Goal: Information Seeking & Learning: Learn about a topic

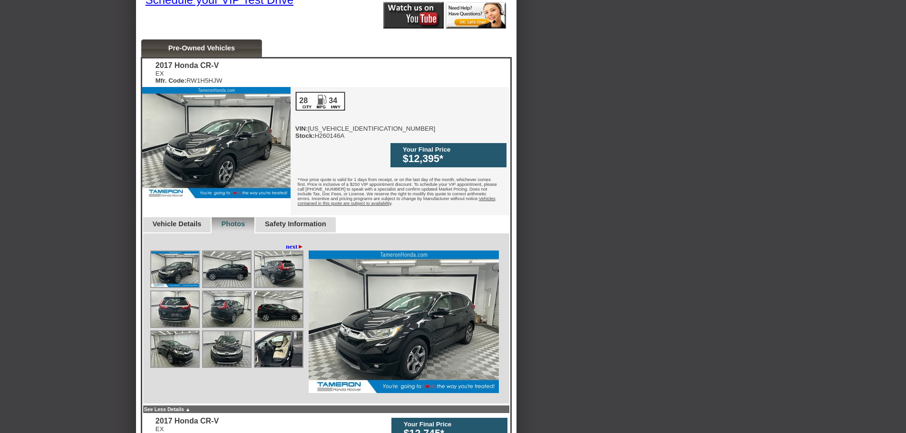
scroll to position [238, 0]
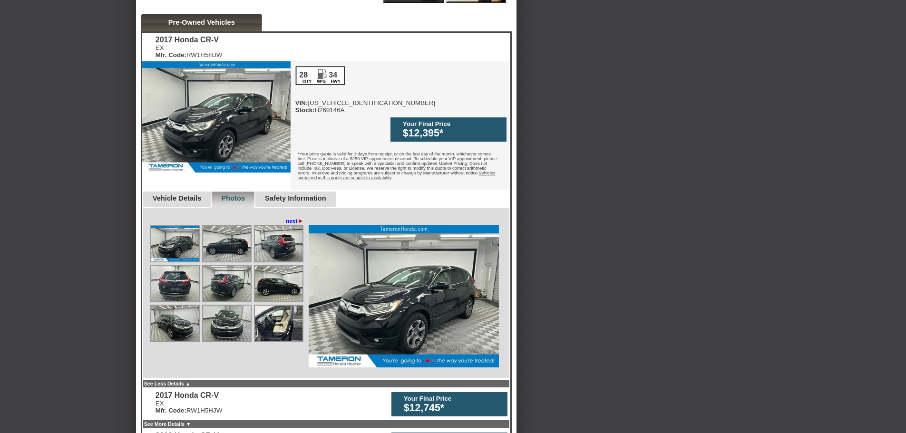
click at [202, 194] on link "Vehicle Details" at bounding box center [177, 198] width 49 height 8
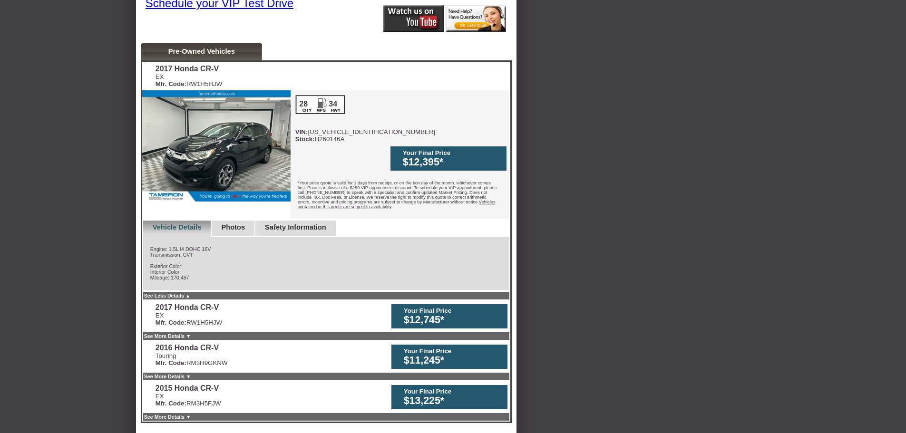
scroll to position [190, 0]
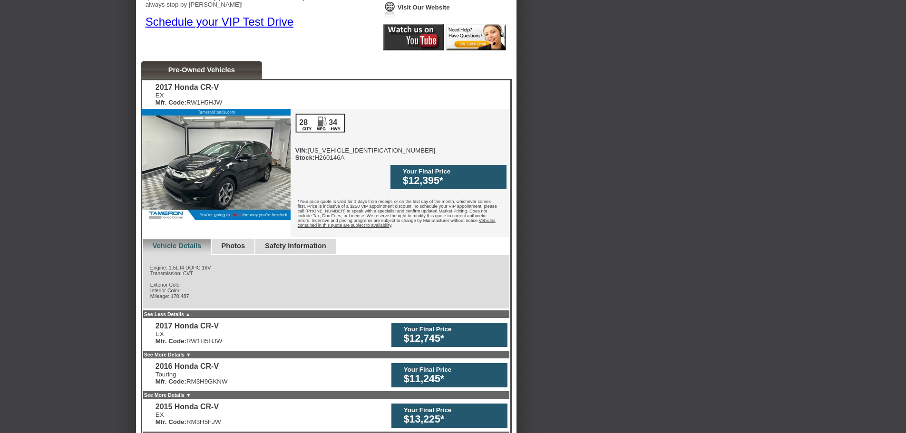
click at [245, 242] on link "Photos" at bounding box center [233, 246] width 24 height 8
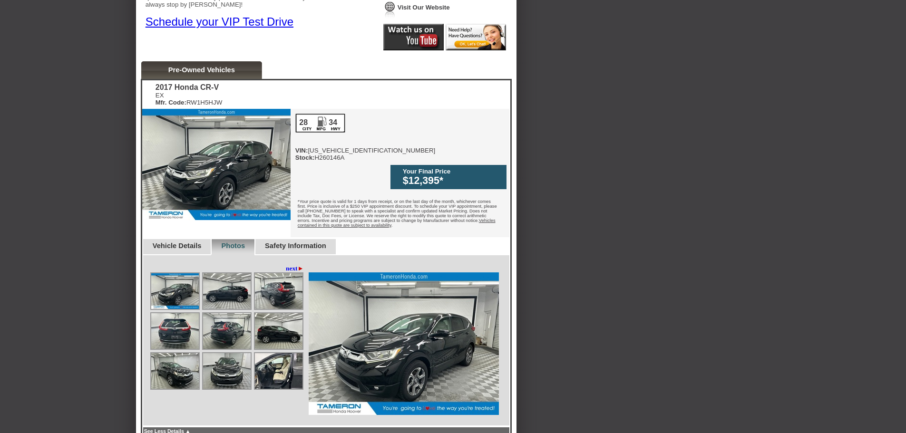
click at [223, 284] on img at bounding box center [227, 291] width 48 height 36
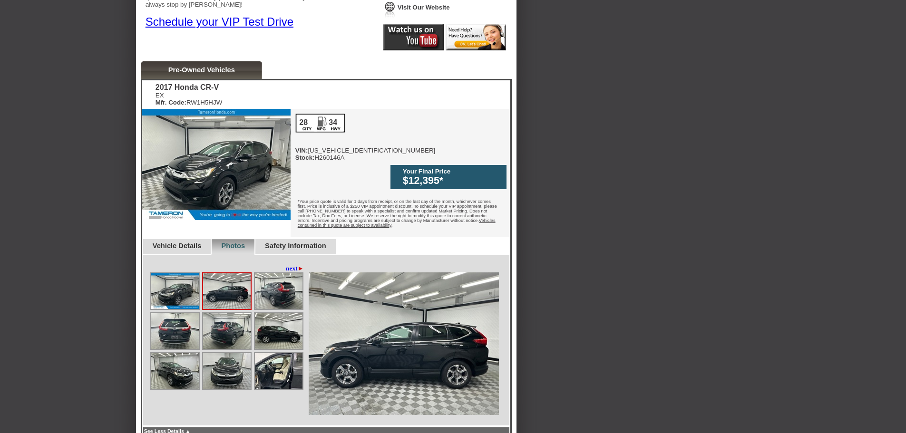
click at [277, 284] on img at bounding box center [279, 291] width 48 height 36
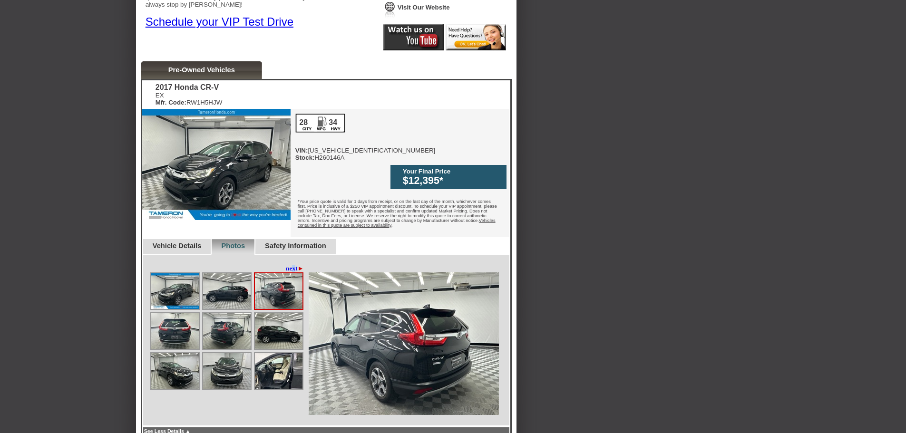
click at [291, 255] on div "◄ back next ►" at bounding box center [326, 340] width 368 height 171
click at [290, 265] on link "next ►" at bounding box center [295, 269] width 18 height 8
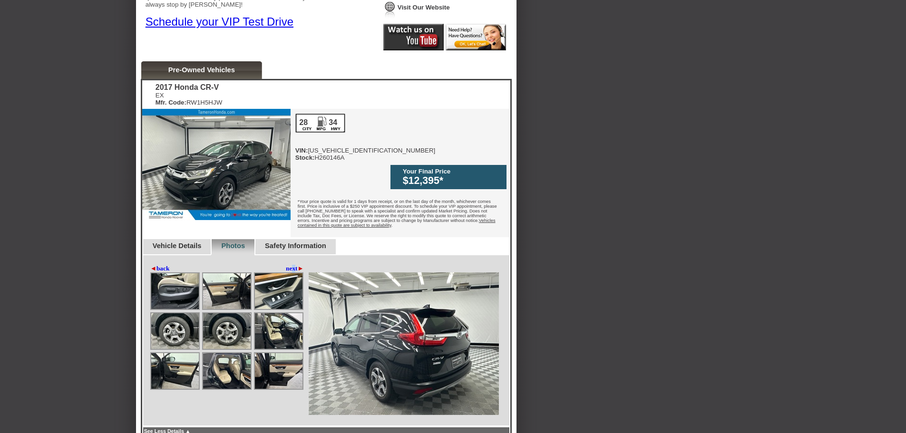
click at [291, 265] on link "next ►" at bounding box center [295, 269] width 18 height 8
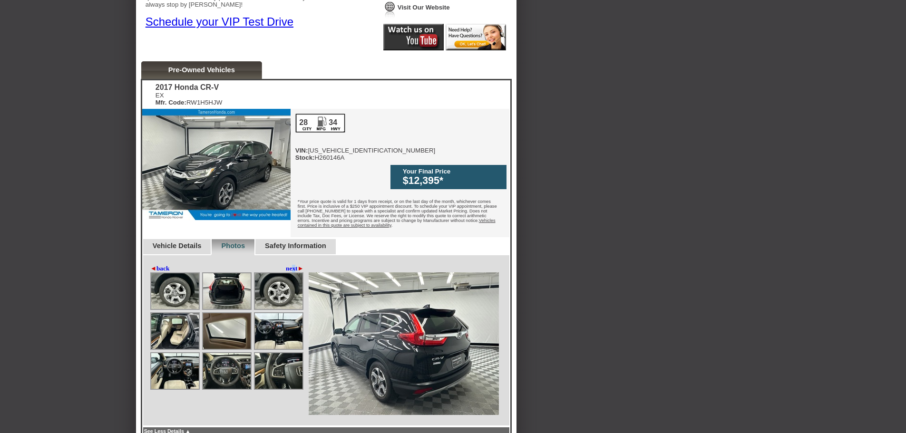
click at [291, 265] on link "next ►" at bounding box center [295, 269] width 18 height 8
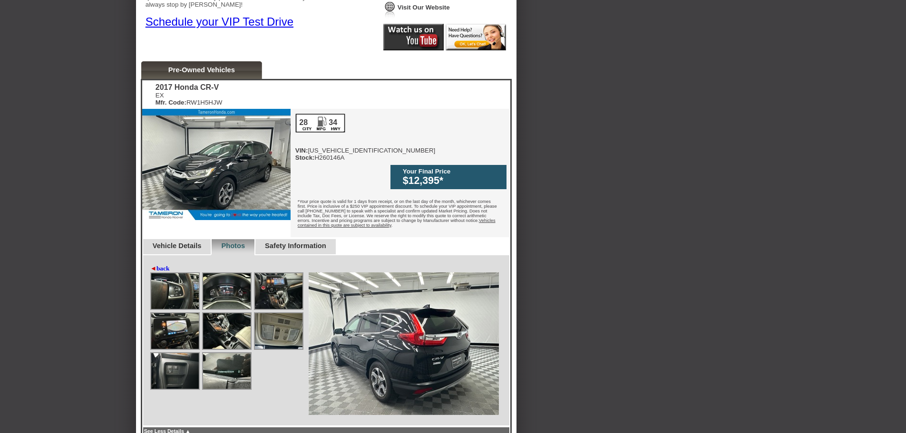
click at [178, 294] on img at bounding box center [175, 291] width 48 height 36
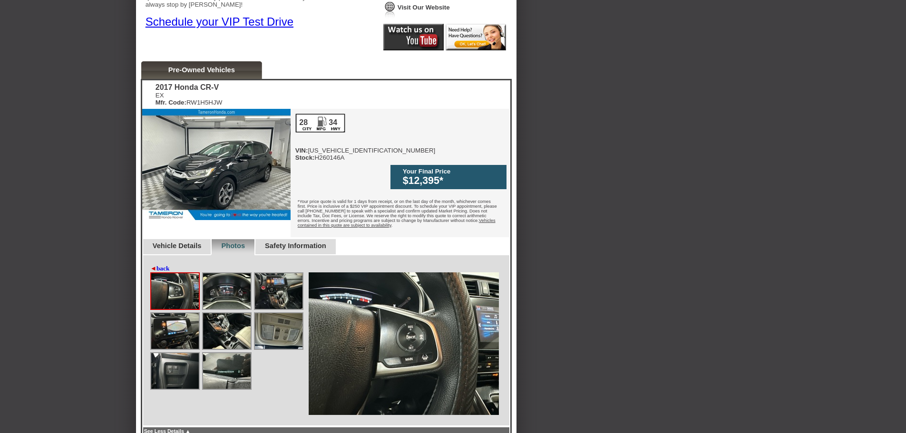
click at [178, 281] on img at bounding box center [175, 291] width 48 height 36
click at [164, 265] on link "◄ back" at bounding box center [159, 269] width 19 height 8
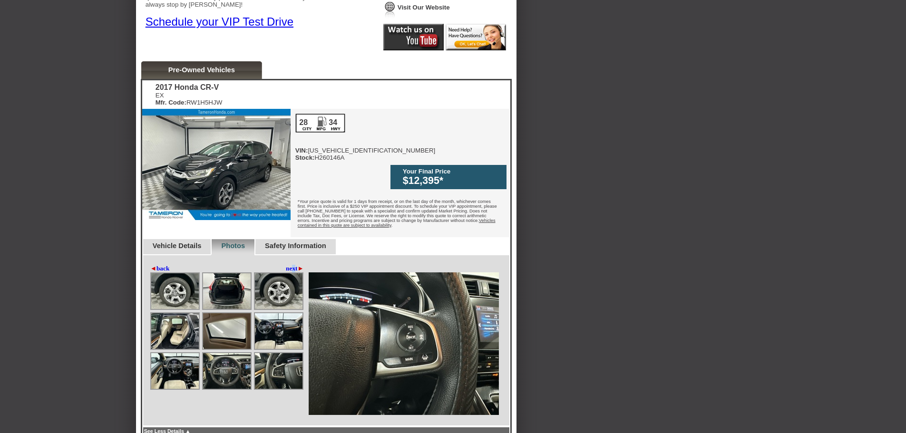
click at [164, 265] on link "◄ back" at bounding box center [159, 269] width 19 height 8
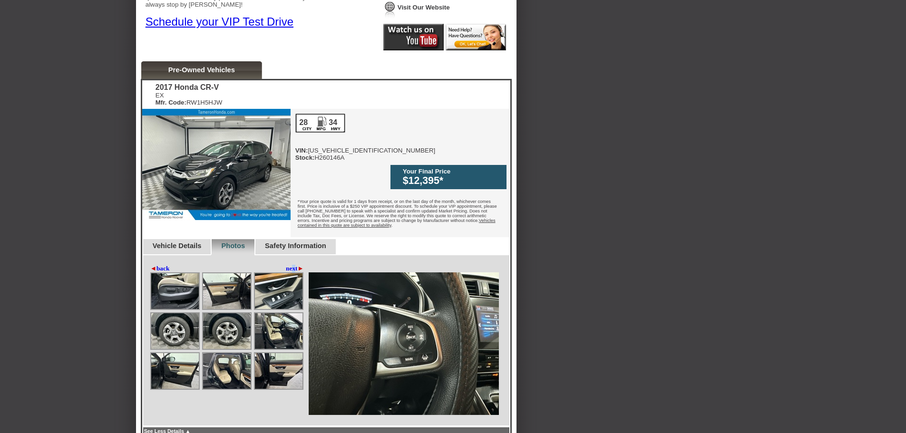
click at [183, 294] on img at bounding box center [175, 291] width 48 height 36
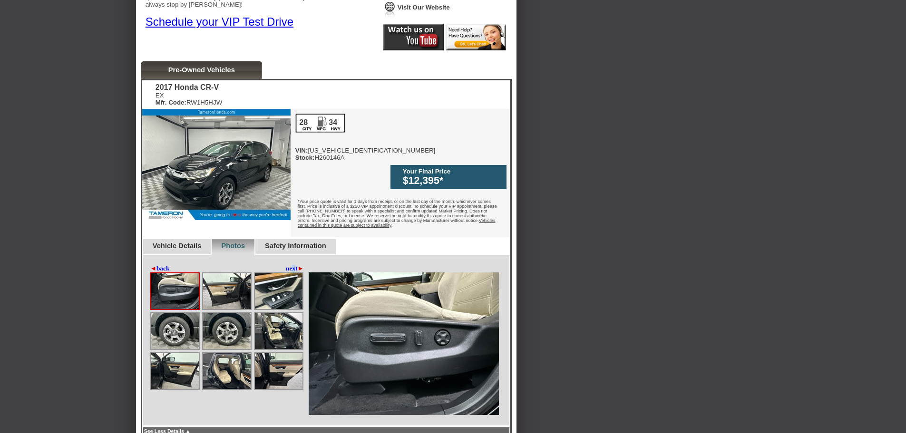
click at [221, 283] on img at bounding box center [227, 291] width 48 height 36
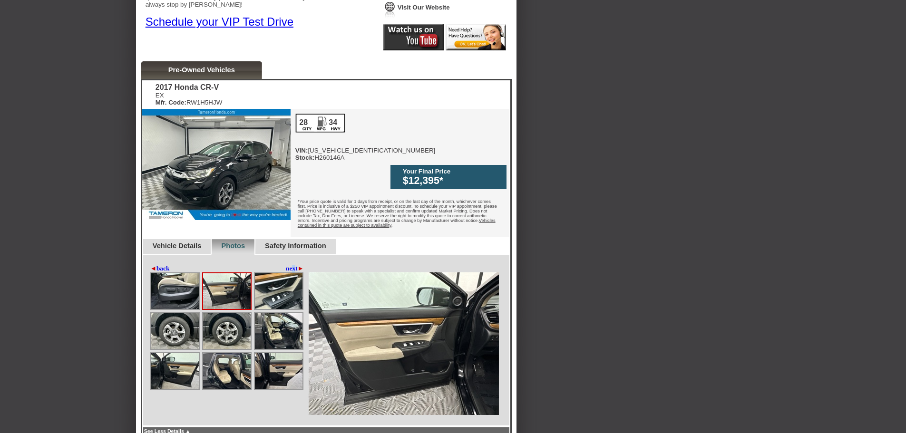
click at [282, 283] on img at bounding box center [279, 291] width 48 height 36
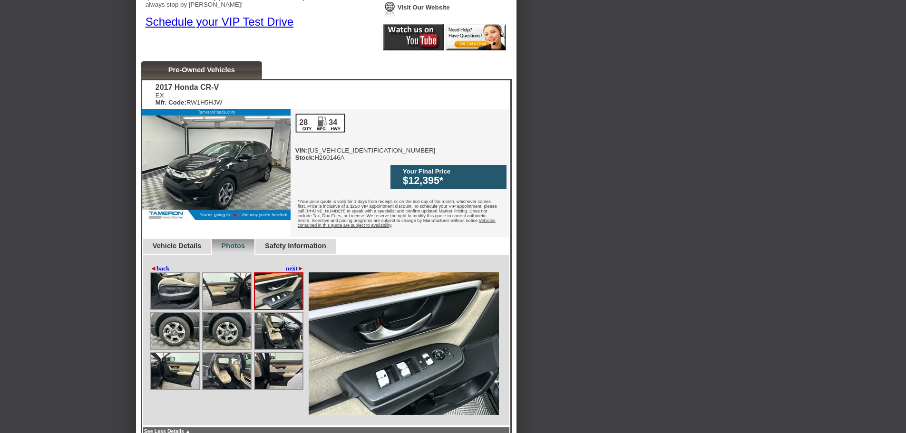
click at [214, 283] on img at bounding box center [227, 291] width 48 height 36
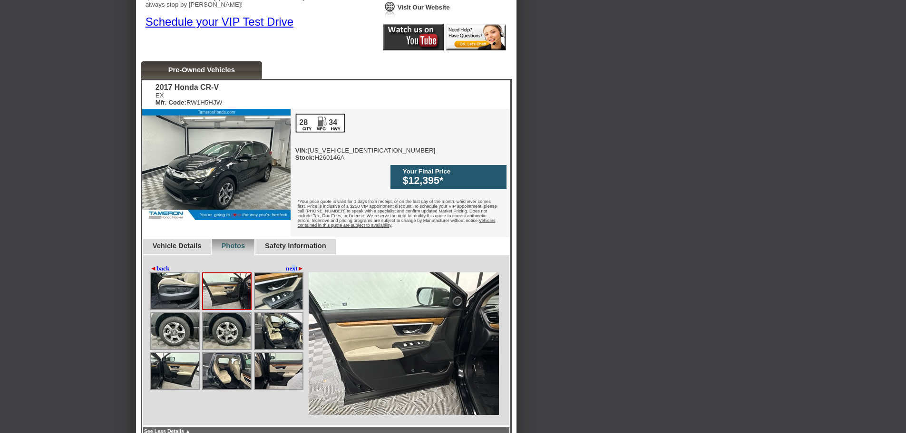
click at [236, 326] on img at bounding box center [227, 331] width 48 height 36
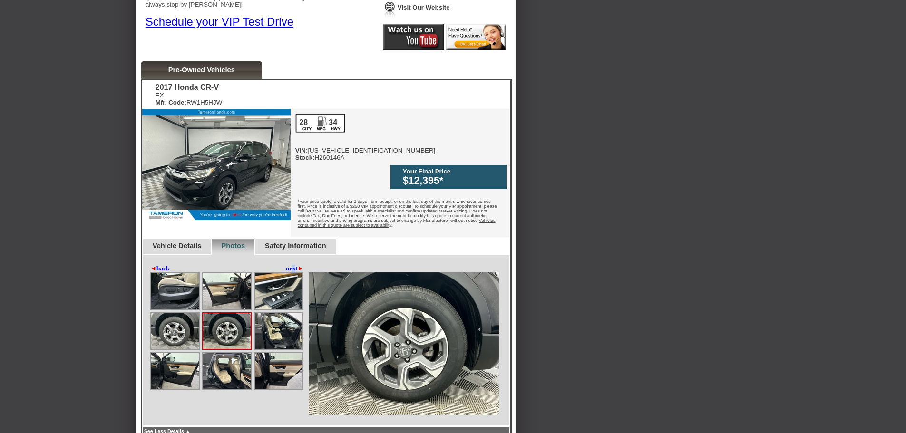
click at [285, 324] on img at bounding box center [279, 331] width 48 height 36
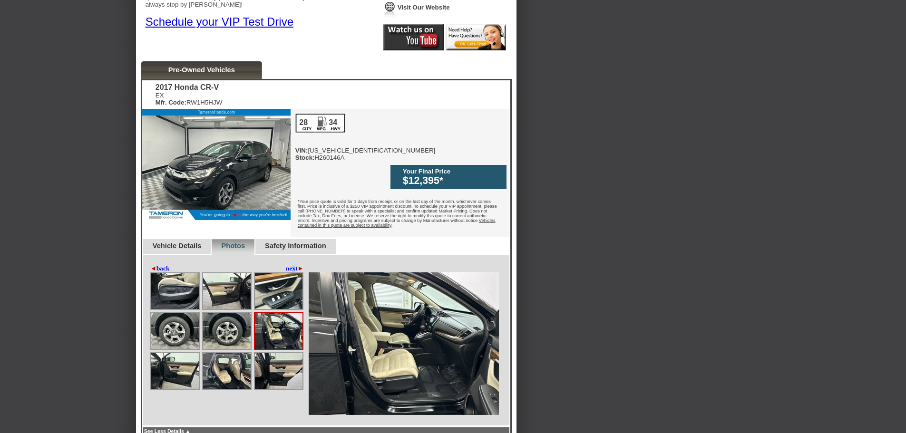
click at [265, 373] on img at bounding box center [279, 371] width 48 height 36
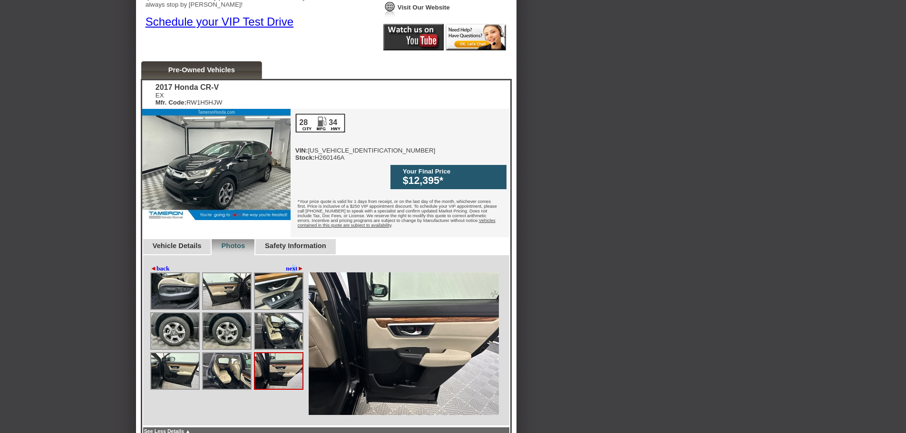
click at [225, 364] on img at bounding box center [227, 371] width 48 height 36
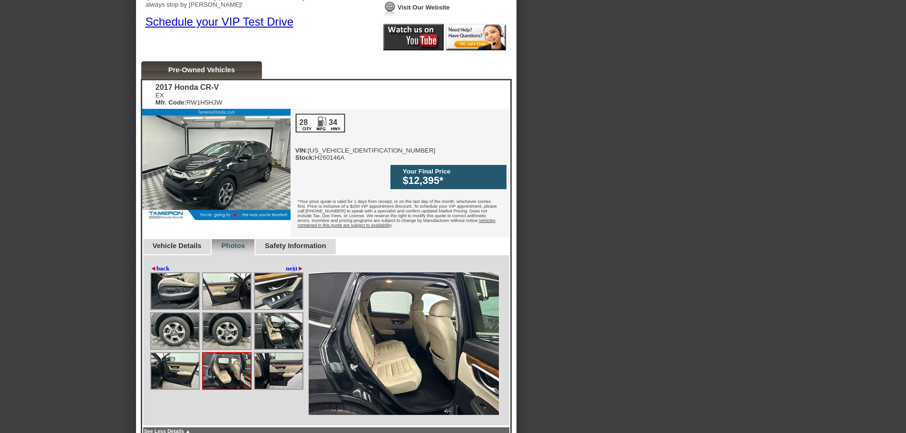
click at [170, 361] on img at bounding box center [175, 371] width 48 height 36
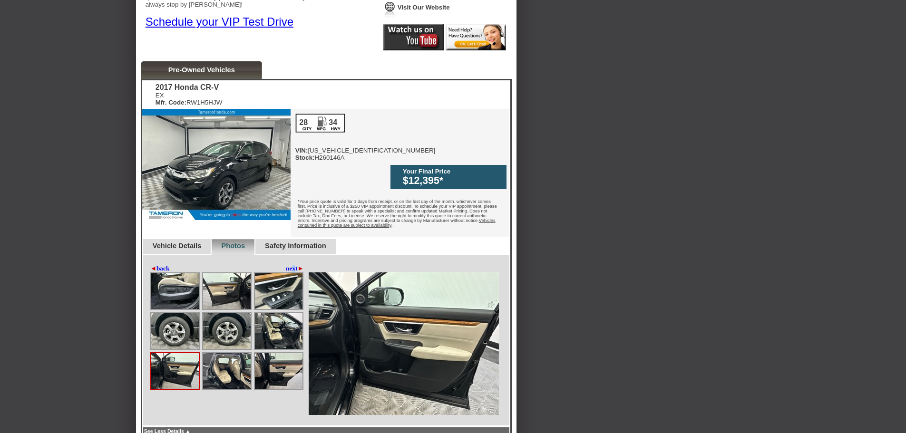
click at [170, 265] on link "◄ back" at bounding box center [159, 269] width 19 height 8
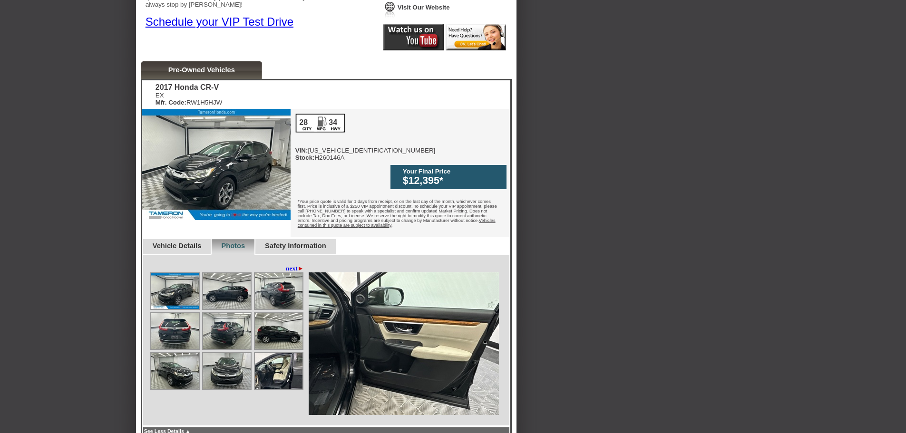
click at [173, 265] on div "◄ back next ►" at bounding box center [228, 269] width 156 height 8
click at [293, 242] on link "Safety Information" at bounding box center [295, 246] width 61 height 8
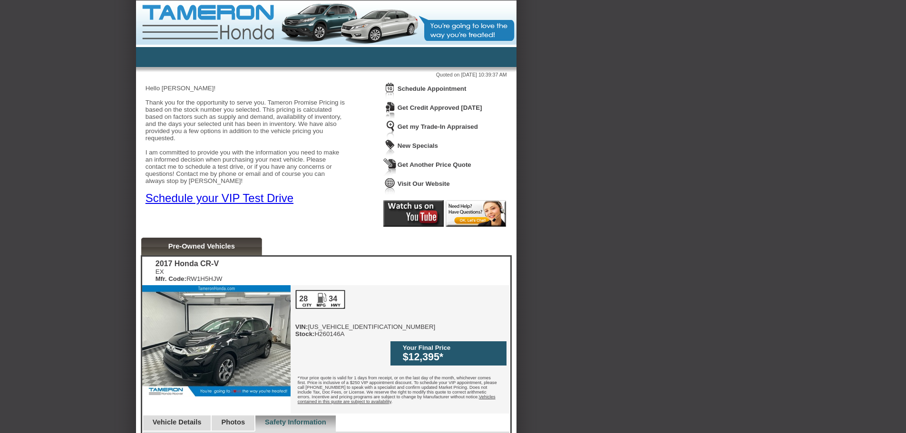
scroll to position [0, 0]
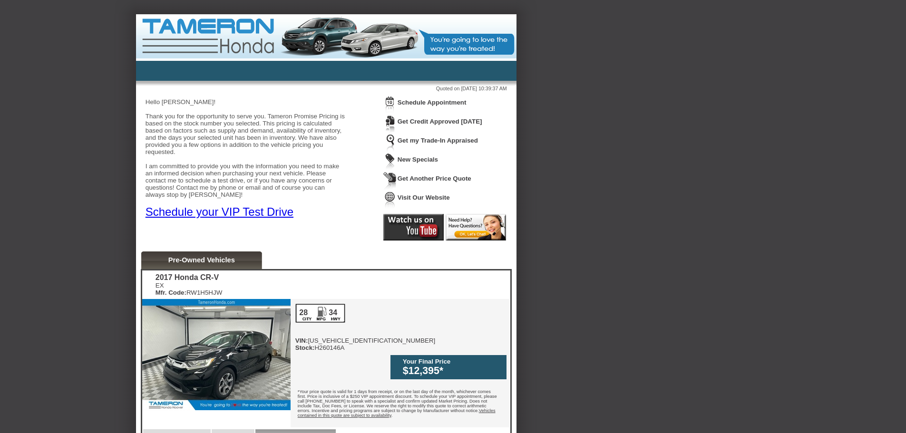
click at [423, 160] on link "New Specials" at bounding box center [417, 159] width 40 height 7
click at [350, 221] on div "Quoted on 08/27/2025 at 10:39:37 AM Hello Lester! Thank you for the opportunity…" at bounding box center [326, 166] width 380 height 171
click at [213, 259] on link "Pre-Owned Vehicles" at bounding box center [201, 260] width 67 height 8
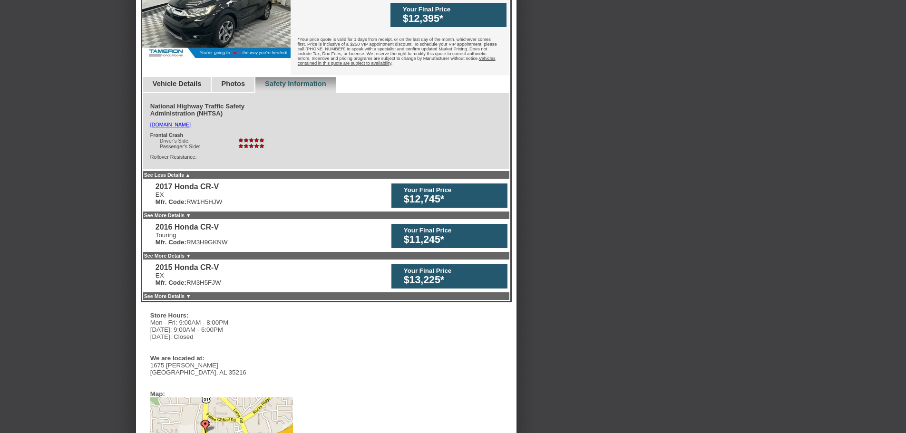
scroll to position [349, 0]
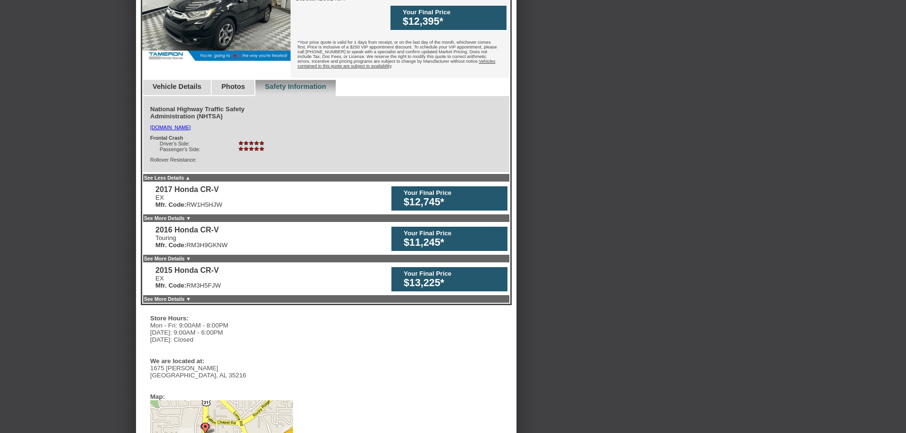
click at [202, 83] on link "Vehicle Details" at bounding box center [177, 87] width 49 height 8
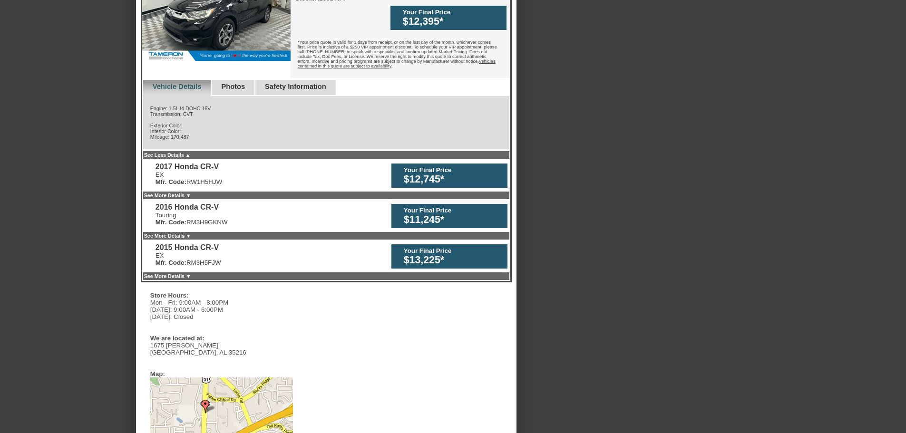
click at [245, 83] on link "Photos" at bounding box center [233, 87] width 24 height 8
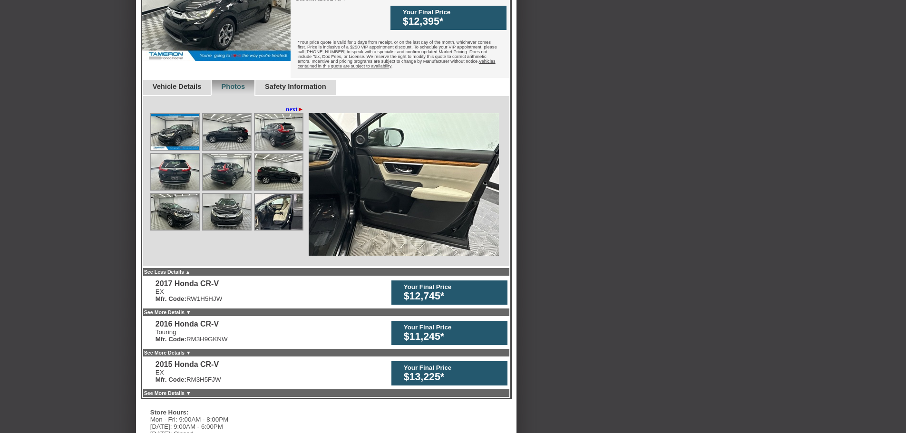
click at [307, 83] on link "Safety Information" at bounding box center [295, 87] width 61 height 8
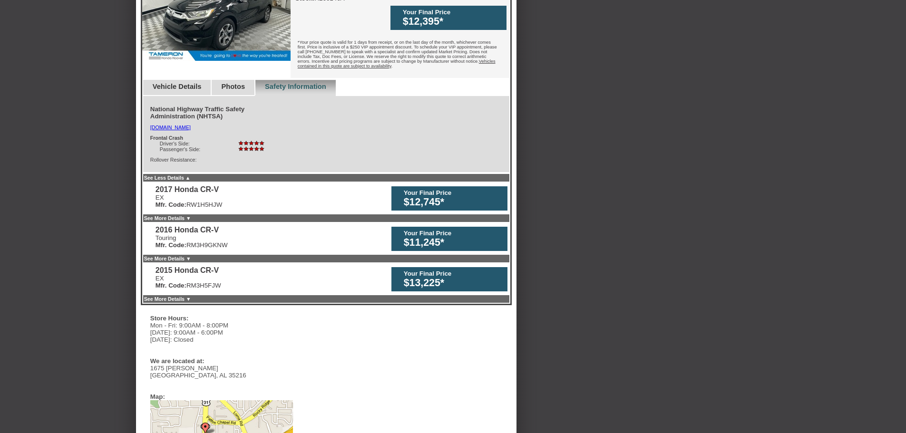
click at [245, 83] on link "Photos" at bounding box center [233, 87] width 24 height 8
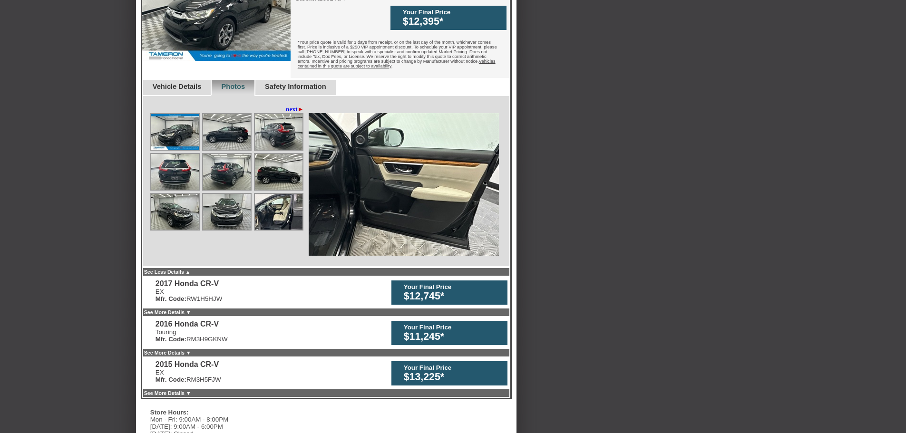
click at [185, 120] on img at bounding box center [175, 132] width 48 height 36
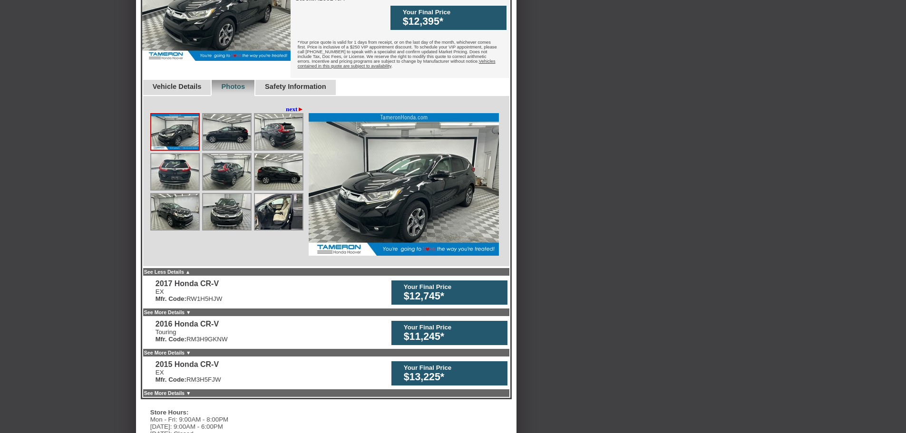
click at [225, 117] on img at bounding box center [227, 132] width 48 height 36
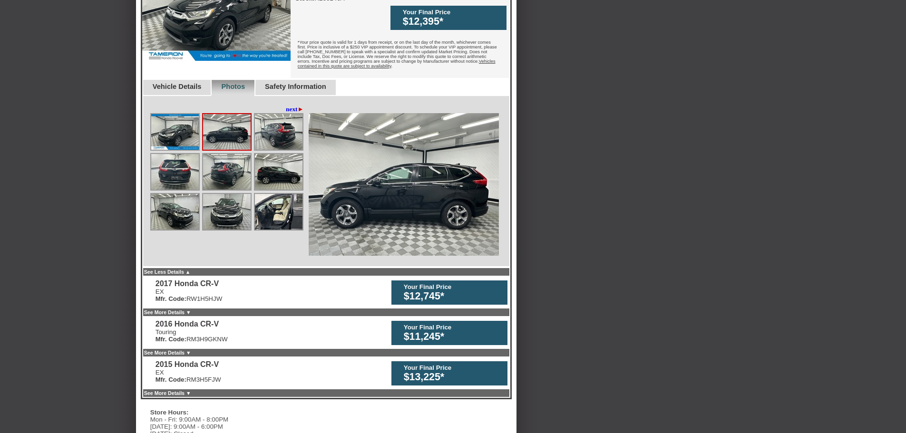
click at [278, 121] on img at bounding box center [279, 132] width 48 height 36
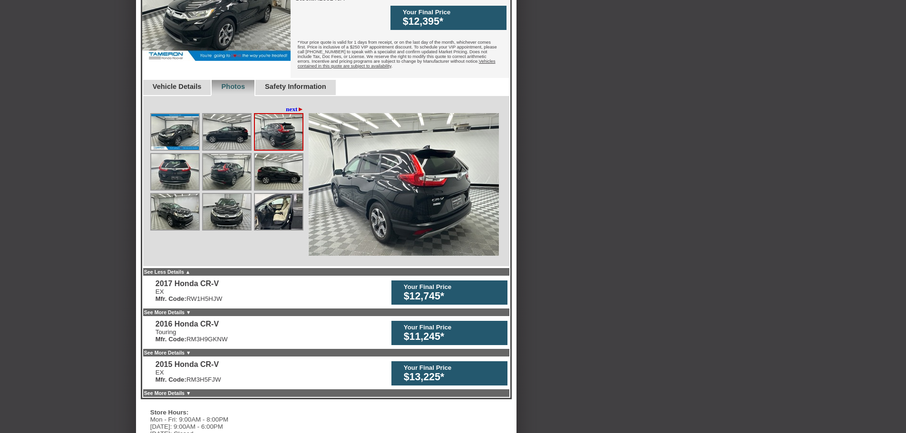
click at [138, 159] on div "Back To Quote Lester, Tameron Honda of Birmingham is more than happy to schedul…" at bounding box center [326, 202] width 380 height 1075
click at [187, 164] on img at bounding box center [175, 172] width 48 height 36
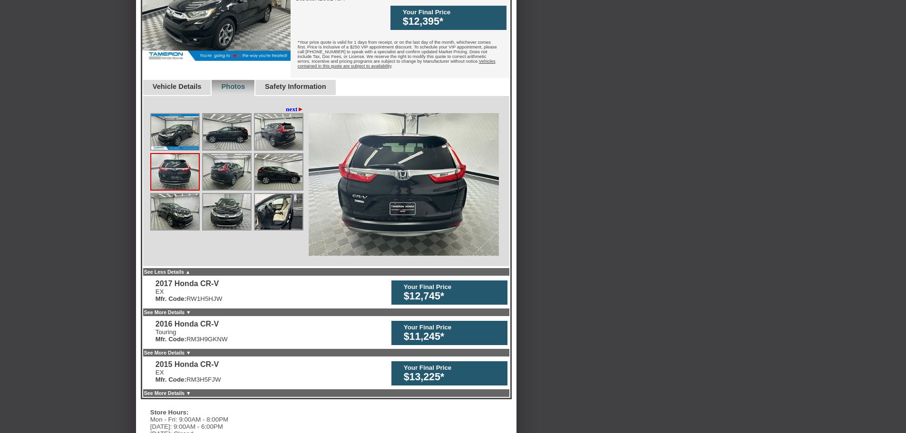
click at [213, 164] on img at bounding box center [227, 172] width 48 height 36
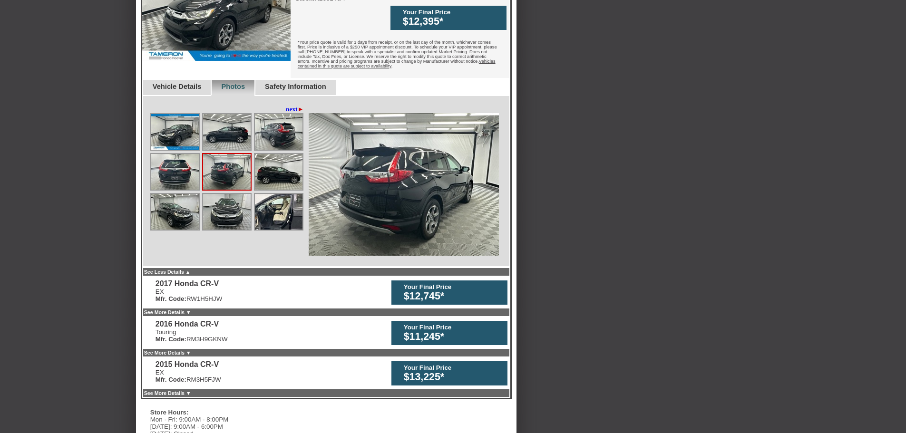
click at [271, 165] on img at bounding box center [279, 172] width 48 height 36
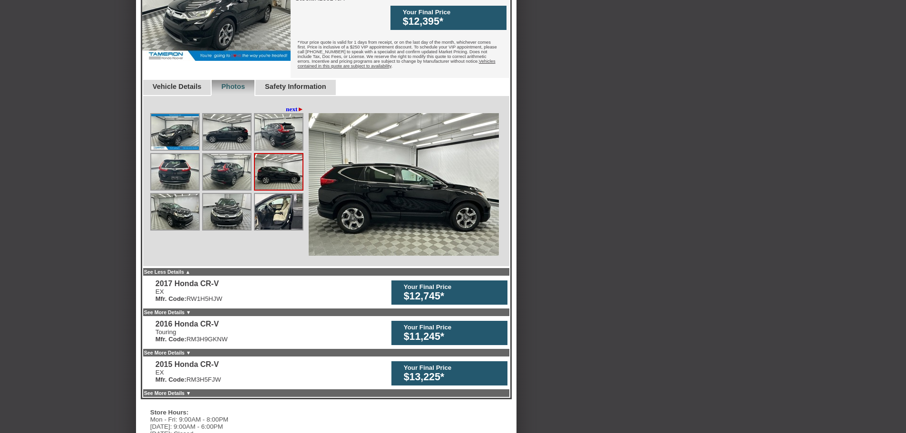
click at [164, 196] on img at bounding box center [175, 212] width 48 height 36
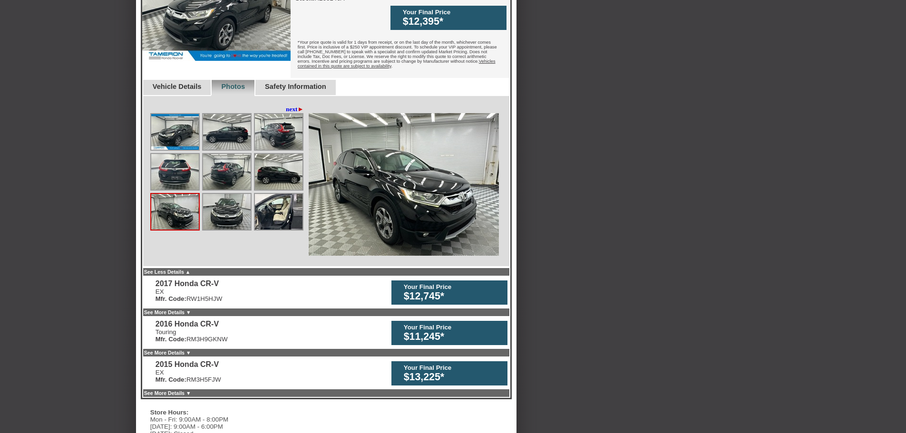
click at [232, 203] on img at bounding box center [227, 212] width 48 height 36
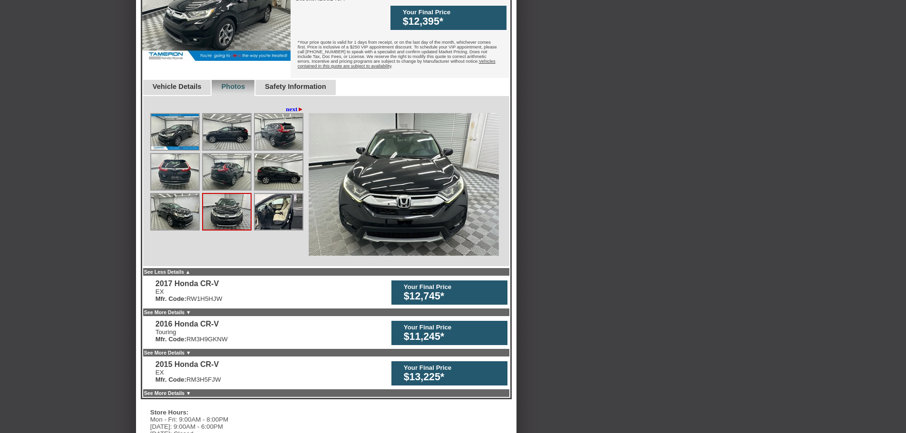
click at [284, 205] on img at bounding box center [279, 212] width 48 height 36
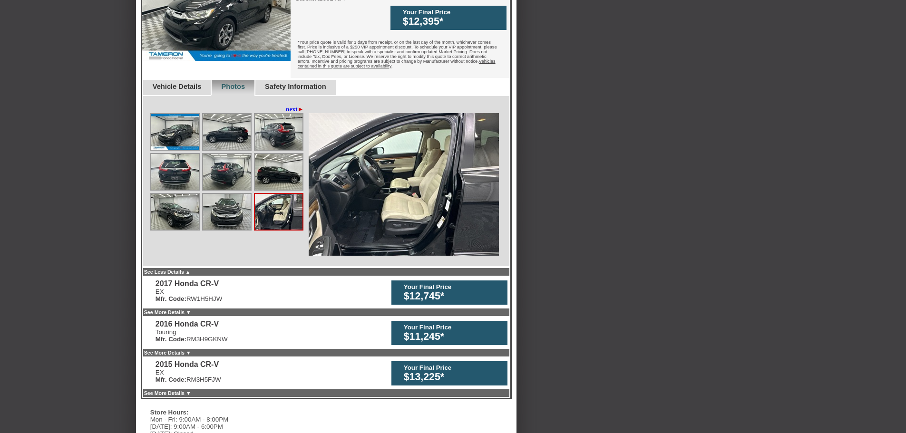
click at [288, 106] on link "next ►" at bounding box center [295, 110] width 18 height 8
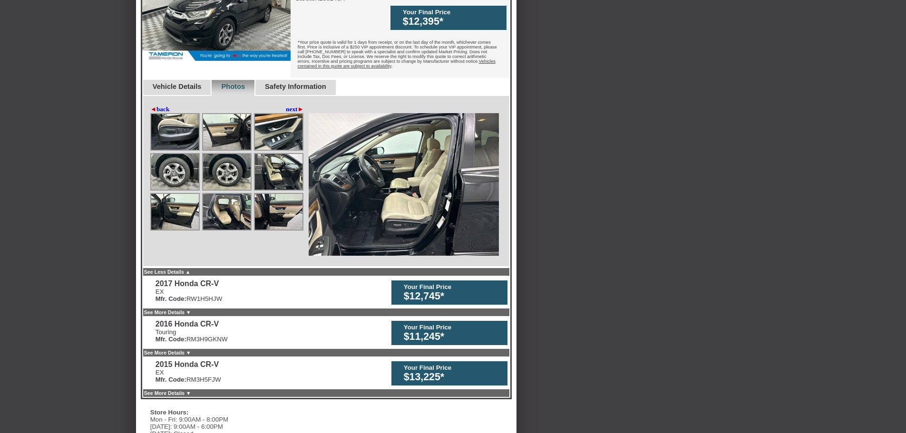
click at [241, 137] on div at bounding box center [228, 173] width 156 height 120
click at [229, 125] on img at bounding box center [227, 132] width 48 height 36
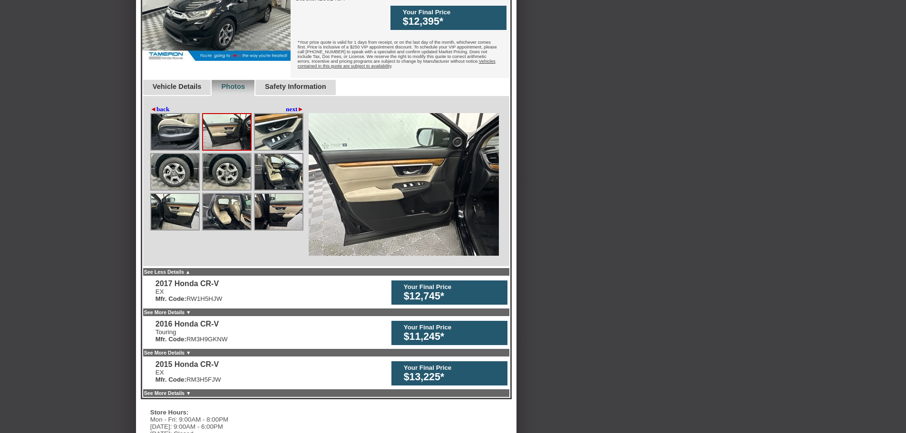
click at [286, 129] on img at bounding box center [279, 132] width 48 height 36
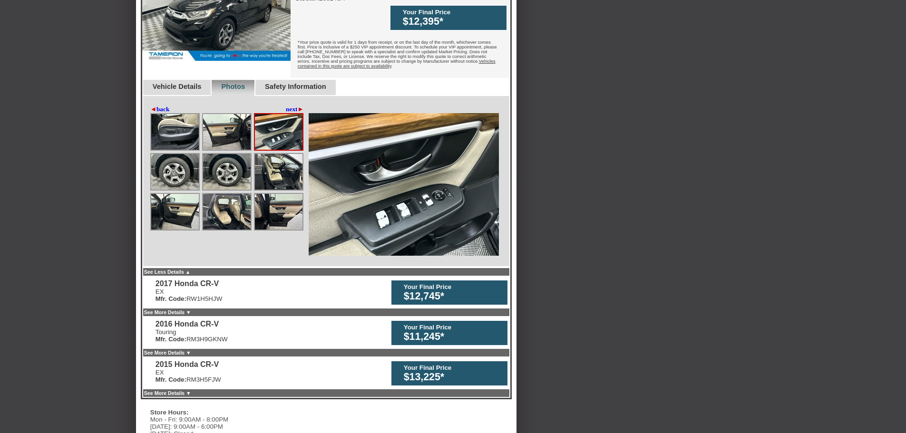
click at [176, 157] on img at bounding box center [175, 172] width 48 height 36
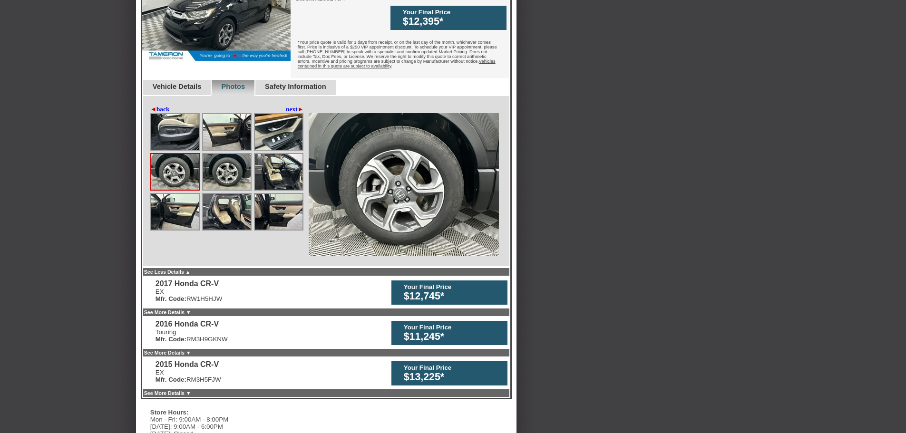
click at [221, 158] on img at bounding box center [227, 172] width 48 height 36
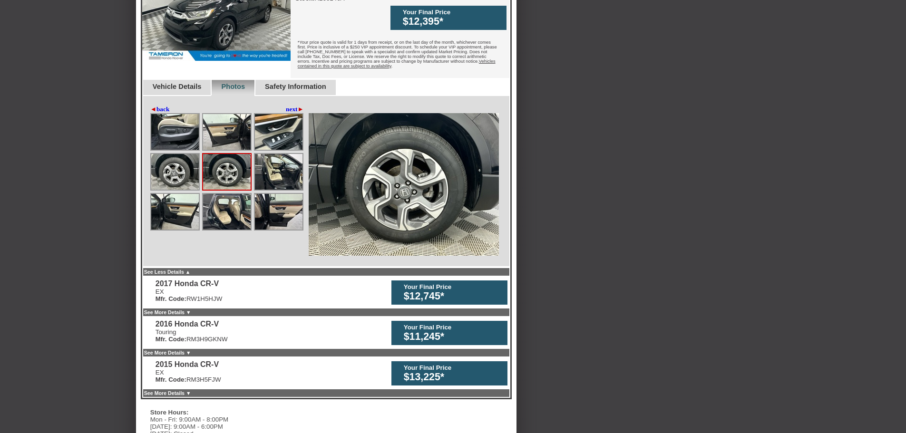
click at [274, 158] on img at bounding box center [279, 172] width 48 height 36
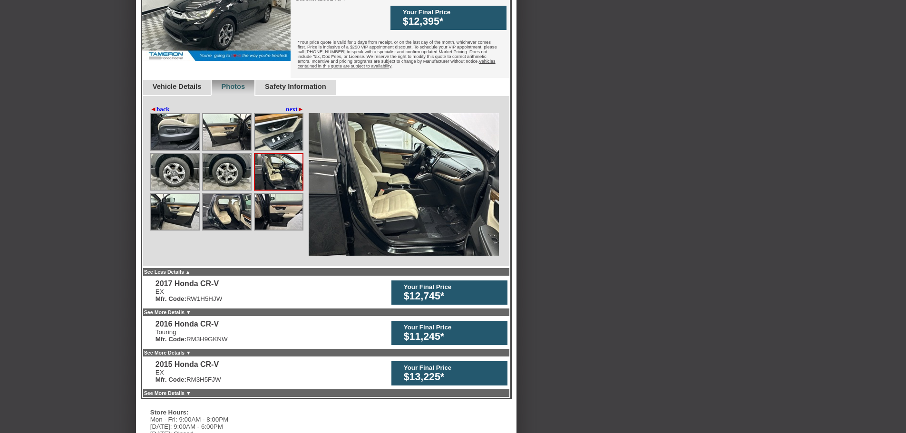
click at [180, 194] on img at bounding box center [175, 212] width 48 height 36
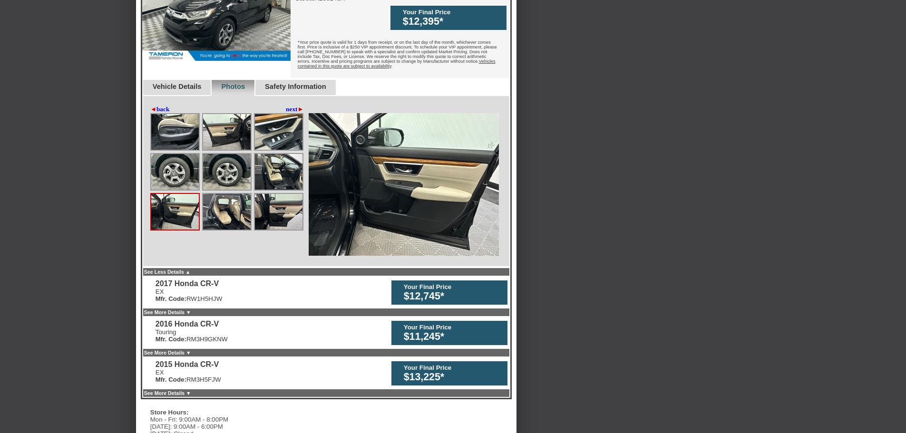
click at [262, 207] on img at bounding box center [279, 212] width 48 height 36
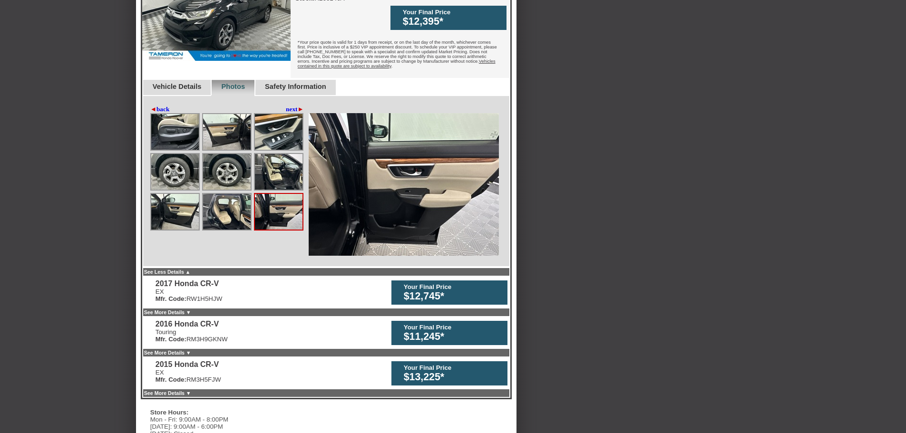
click at [223, 202] on img at bounding box center [227, 212] width 48 height 36
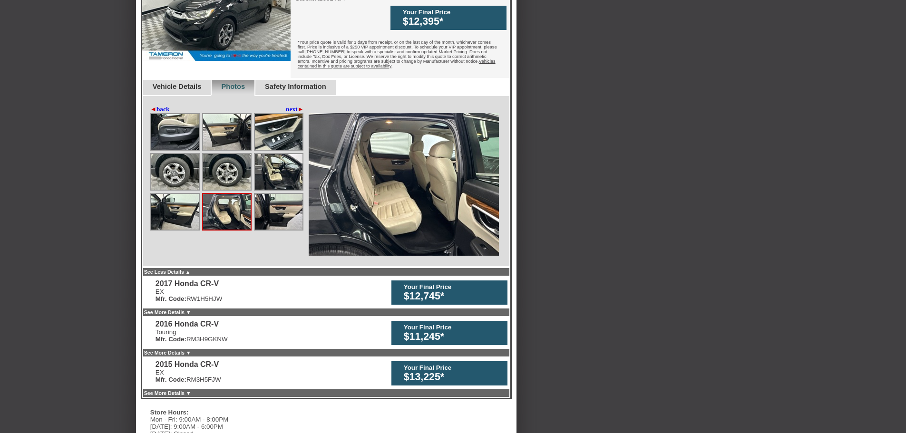
click at [263, 205] on img at bounding box center [279, 212] width 48 height 36
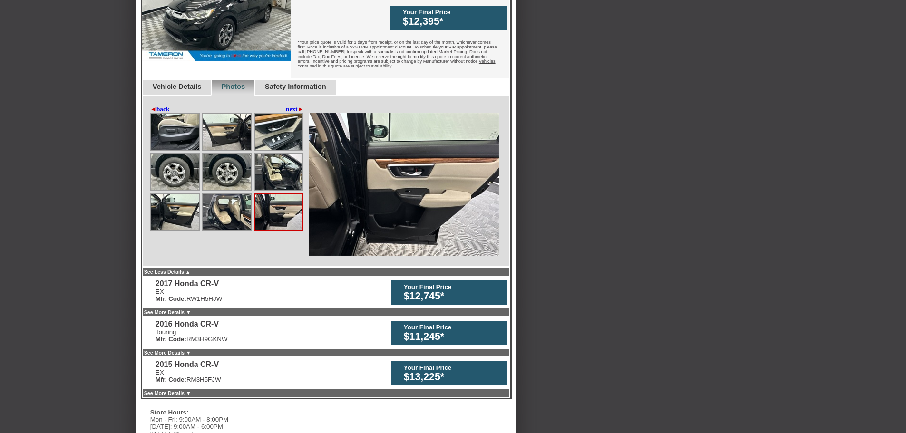
click at [291, 106] on link "next ►" at bounding box center [295, 110] width 18 height 8
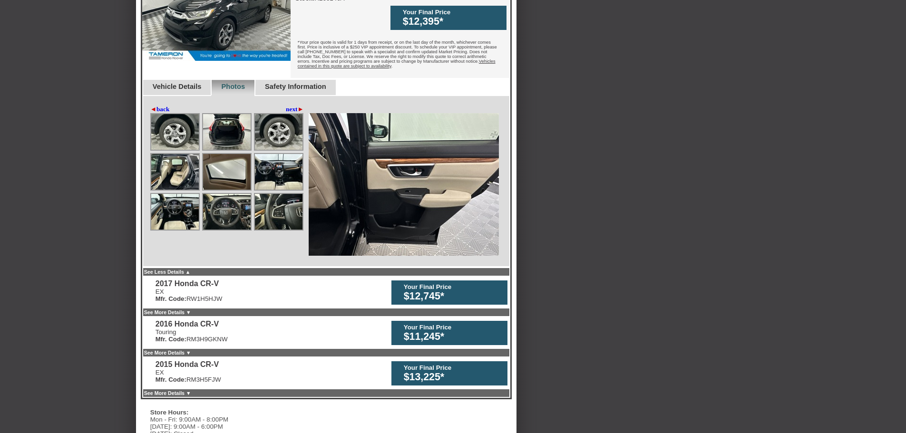
click at [181, 127] on img at bounding box center [175, 132] width 48 height 36
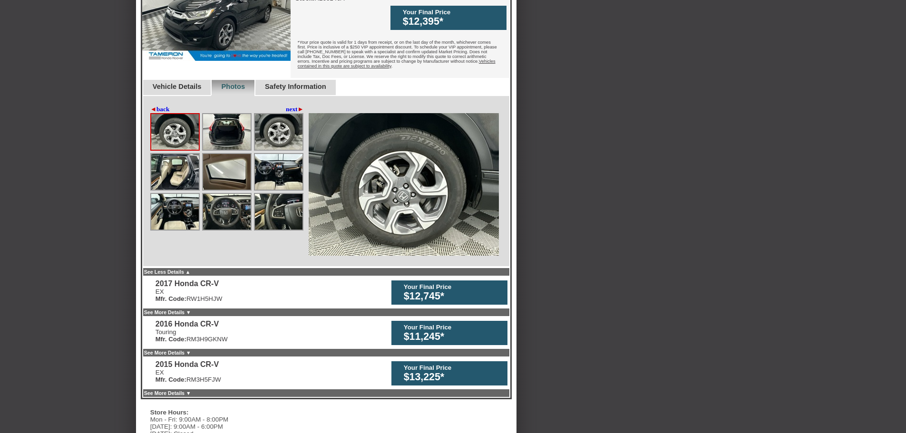
click at [223, 128] on img at bounding box center [227, 132] width 48 height 36
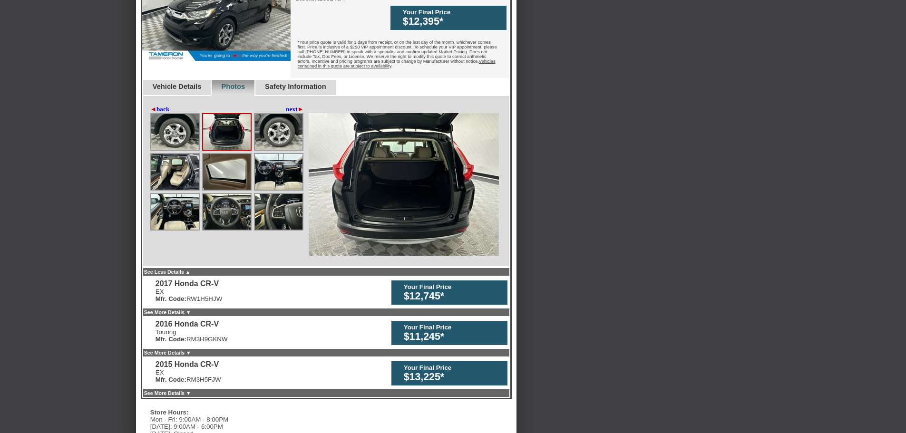
click at [266, 132] on img at bounding box center [279, 132] width 48 height 36
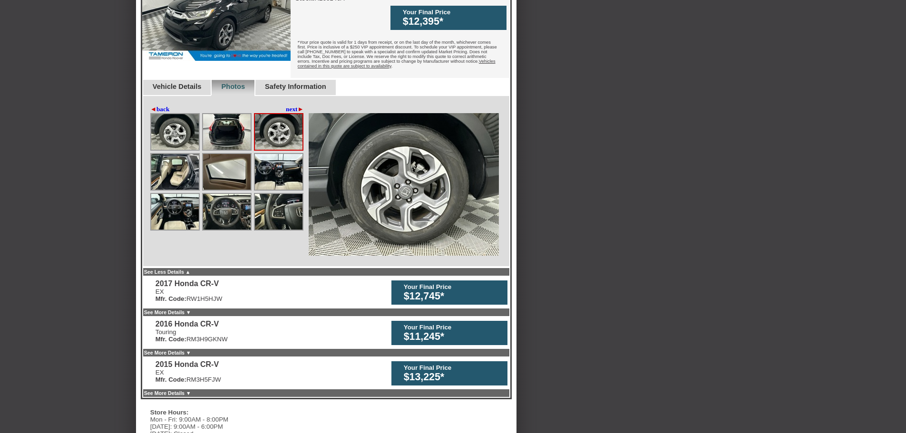
click at [168, 155] on img at bounding box center [175, 172] width 48 height 36
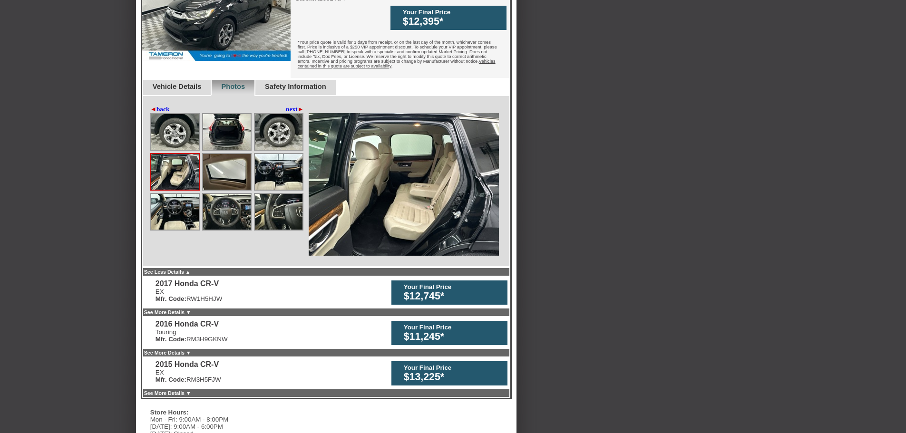
click at [221, 159] on img at bounding box center [227, 172] width 48 height 36
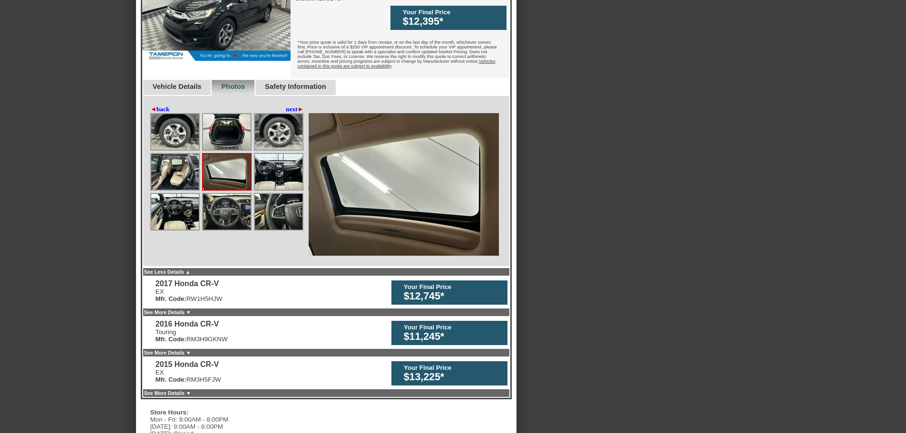
click at [267, 160] on img at bounding box center [279, 172] width 48 height 36
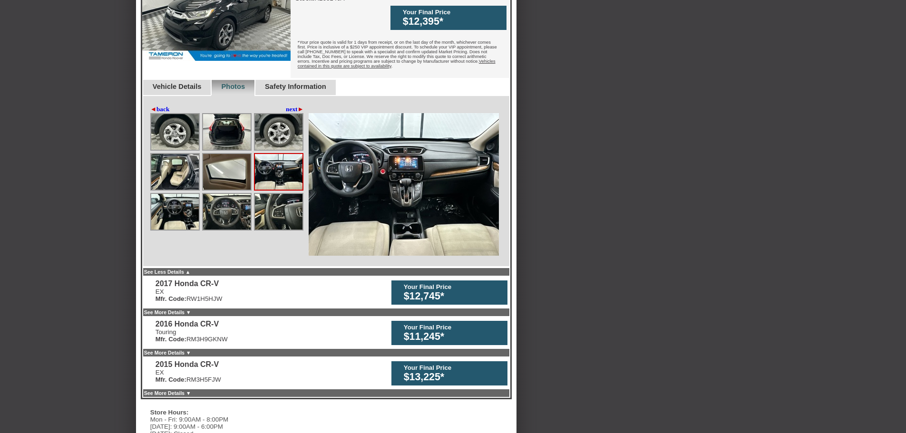
click at [155, 194] on img at bounding box center [175, 212] width 48 height 36
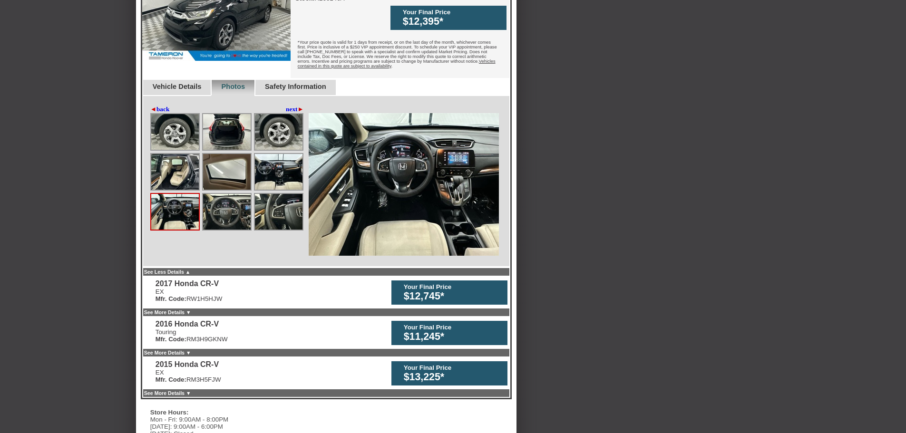
click at [216, 195] on img at bounding box center [227, 212] width 48 height 36
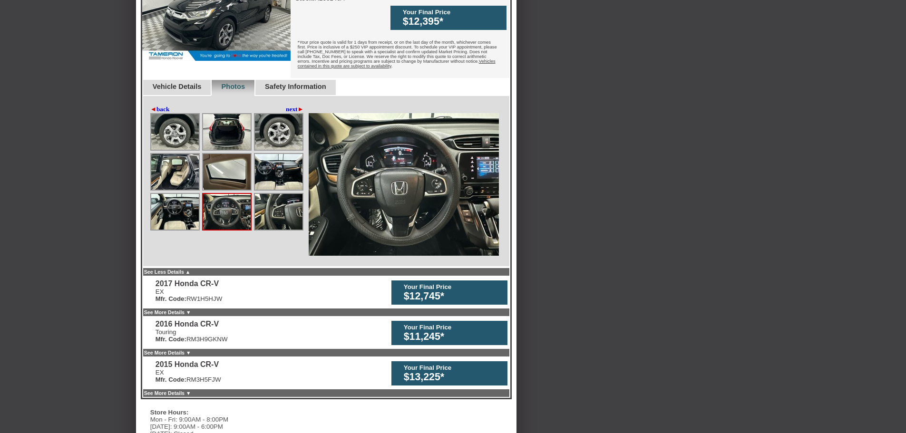
click at [274, 197] on img at bounding box center [279, 212] width 48 height 36
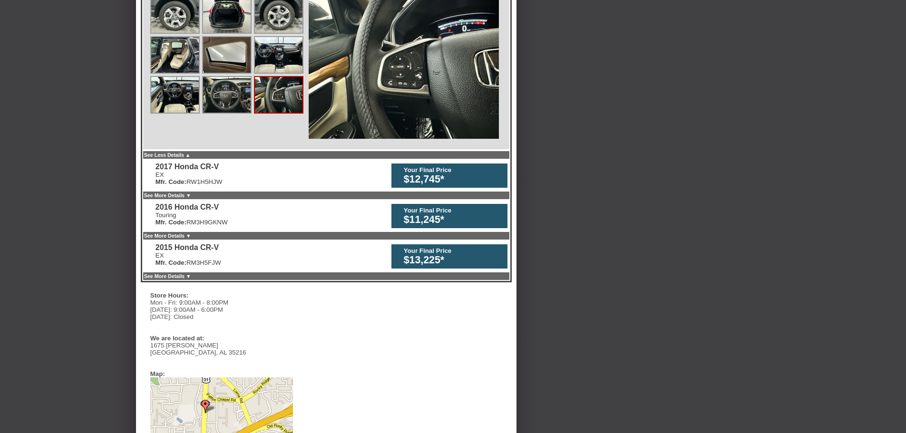
scroll to position [444, 0]
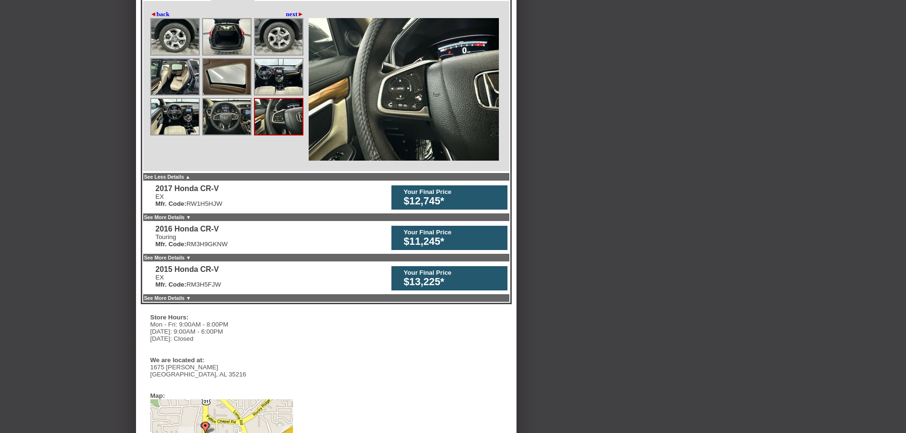
click at [191, 214] on link "See More Details ▼" at bounding box center [167, 217] width 47 height 6
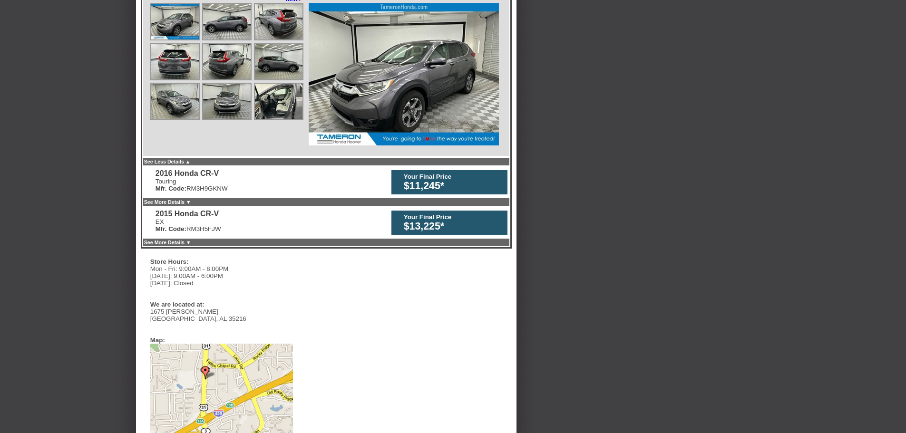
scroll to position [825, 0]
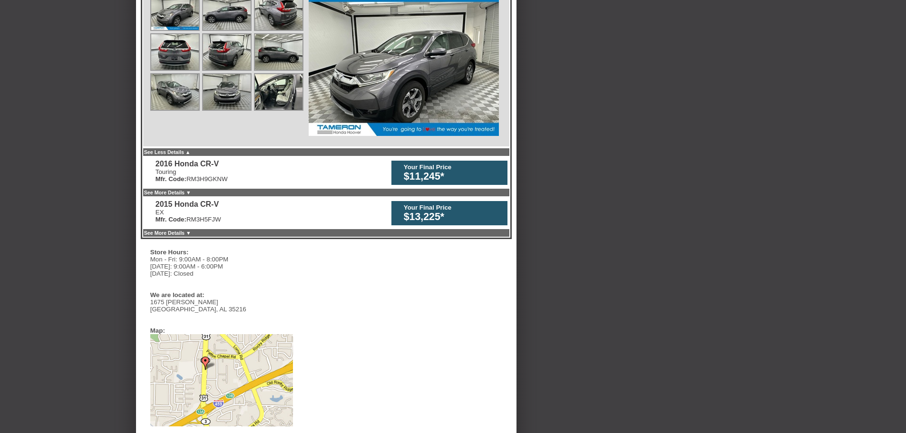
click at [191, 190] on link "See More Details ▼" at bounding box center [167, 193] width 47 height 6
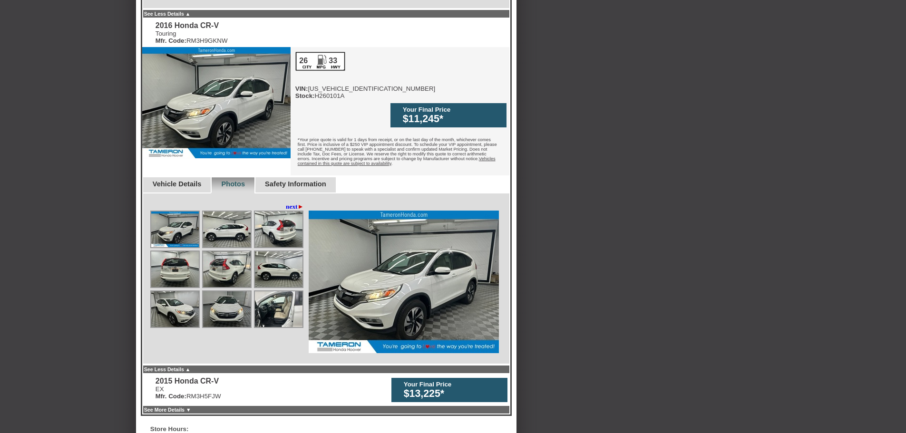
scroll to position [948, 0]
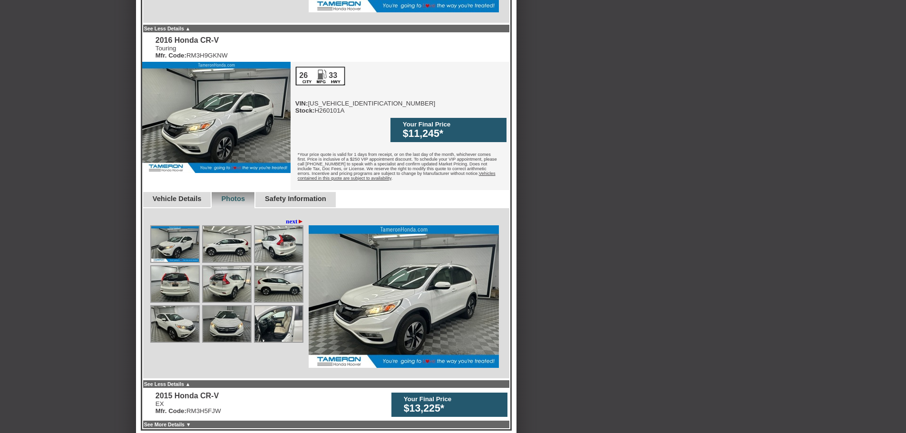
click at [202, 195] on link "Vehicle Details" at bounding box center [177, 199] width 49 height 8
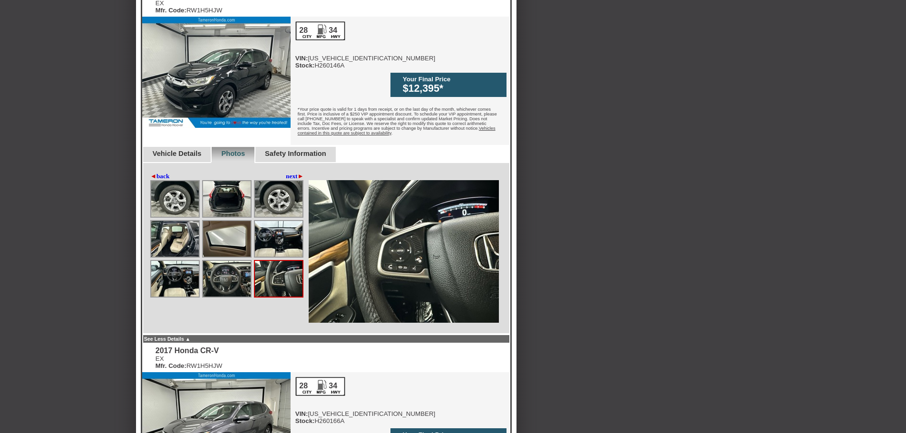
scroll to position [140, 0]
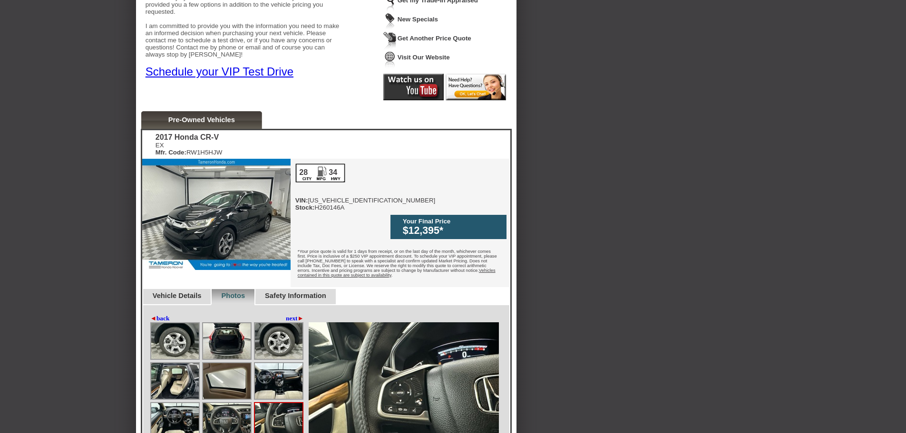
drag, startPoint x: 226, startPoint y: 116, endPoint x: 236, endPoint y: 120, distance: 10.4
click at [229, 119] on div "Pre-Owned Vehicles" at bounding box center [201, 120] width 121 height 18
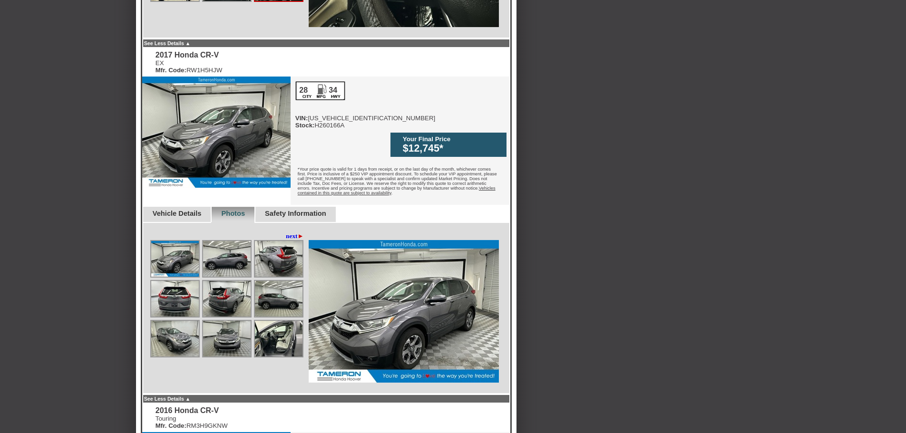
scroll to position [568, 0]
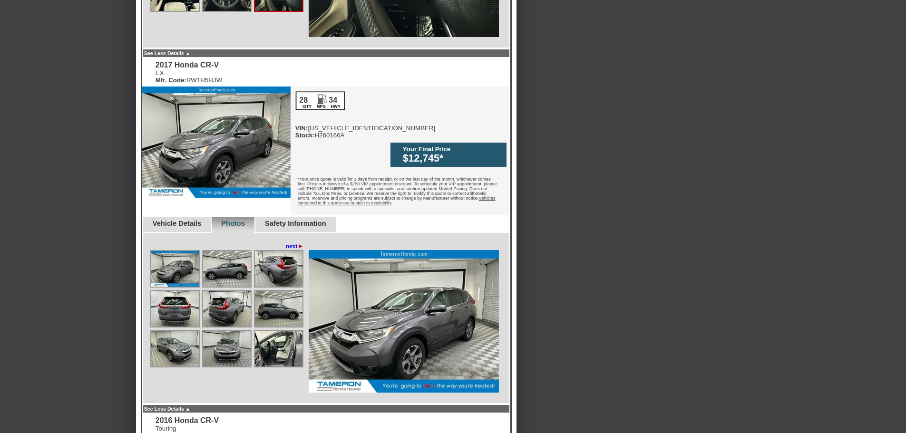
click at [197, 220] on link "Vehicle Details" at bounding box center [177, 224] width 49 height 8
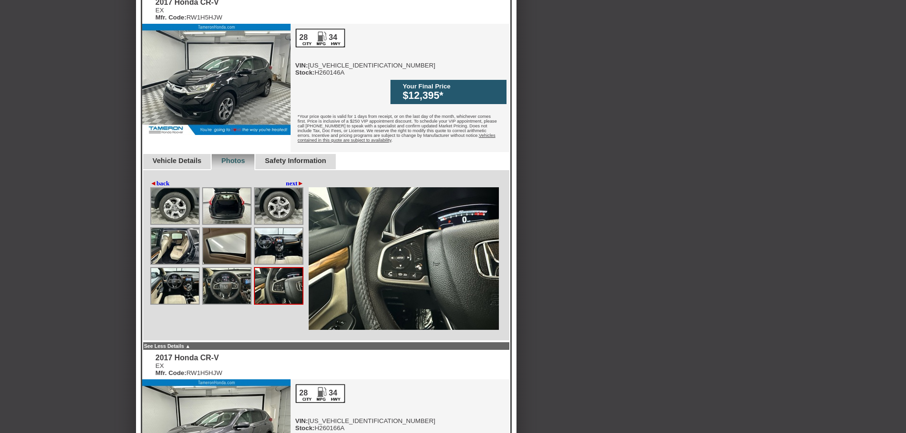
scroll to position [283, 0]
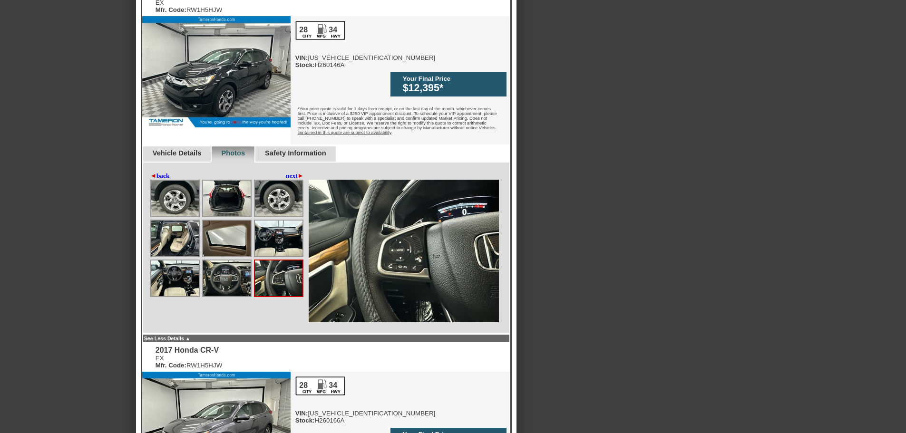
click at [202, 149] on link "Vehicle Details" at bounding box center [177, 153] width 49 height 8
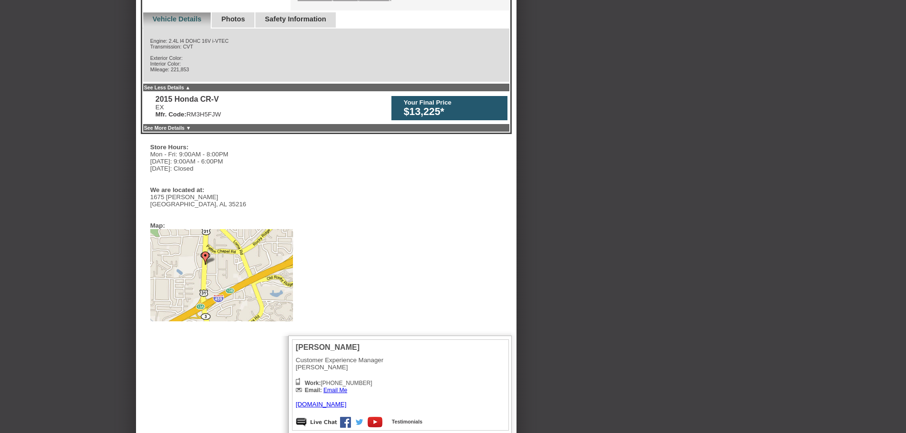
scroll to position [937, 0]
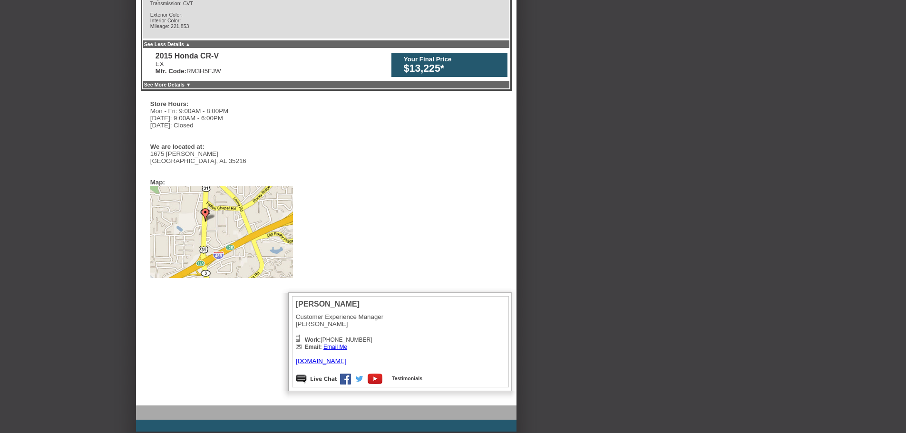
drag, startPoint x: 513, startPoint y: 355, endPoint x: 518, endPoint y: 325, distance: 30.8
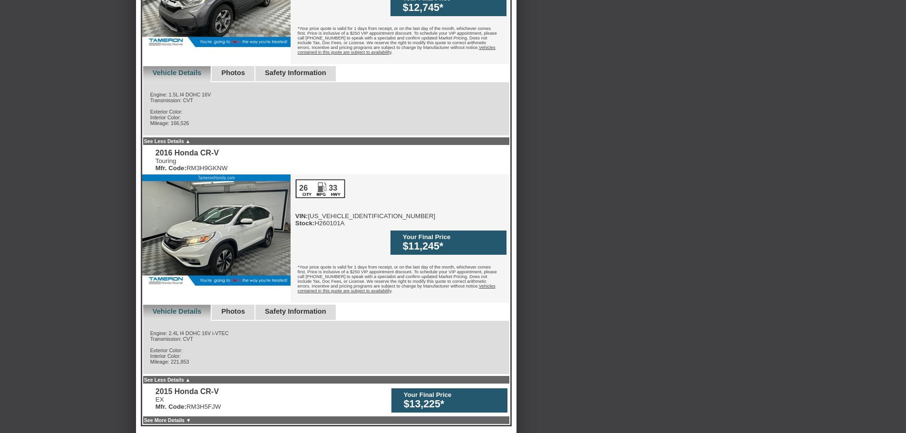
scroll to position [0, 0]
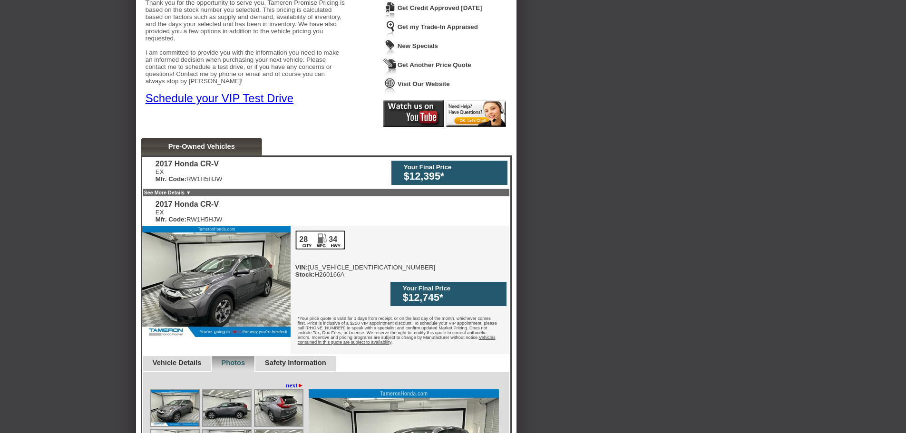
scroll to position [190, 0]
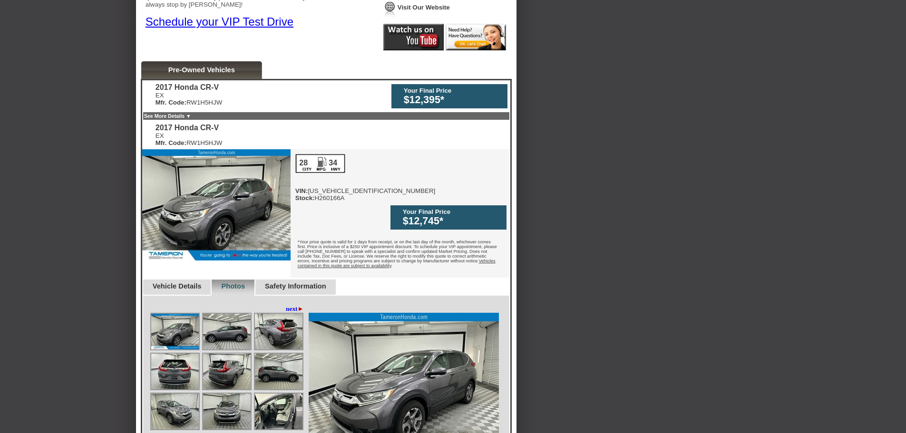
click at [344, 195] on div "28 34 VIN: [US_VEHICLE_IDENTIFICATION_NUMBER] Stock: H260166A" at bounding box center [365, 178] width 140 height 48
copy div "[US_VEHICLE_IDENTIFICATION_NUMBER]"
